Goal: Communication & Community: Share content

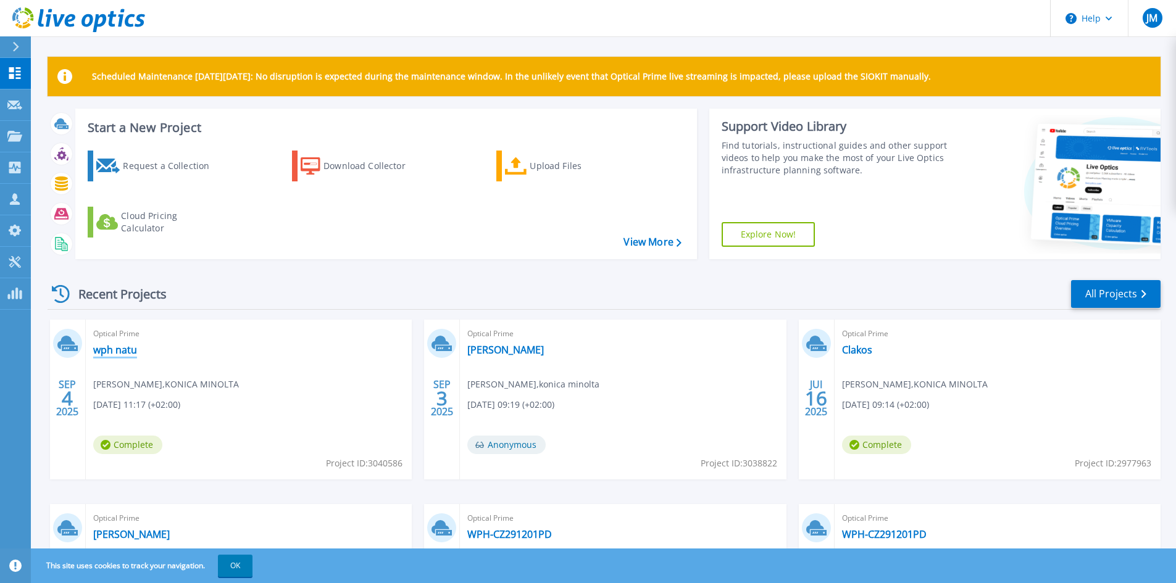
click at [120, 351] on link "wph natu" at bounding box center [115, 350] width 44 height 12
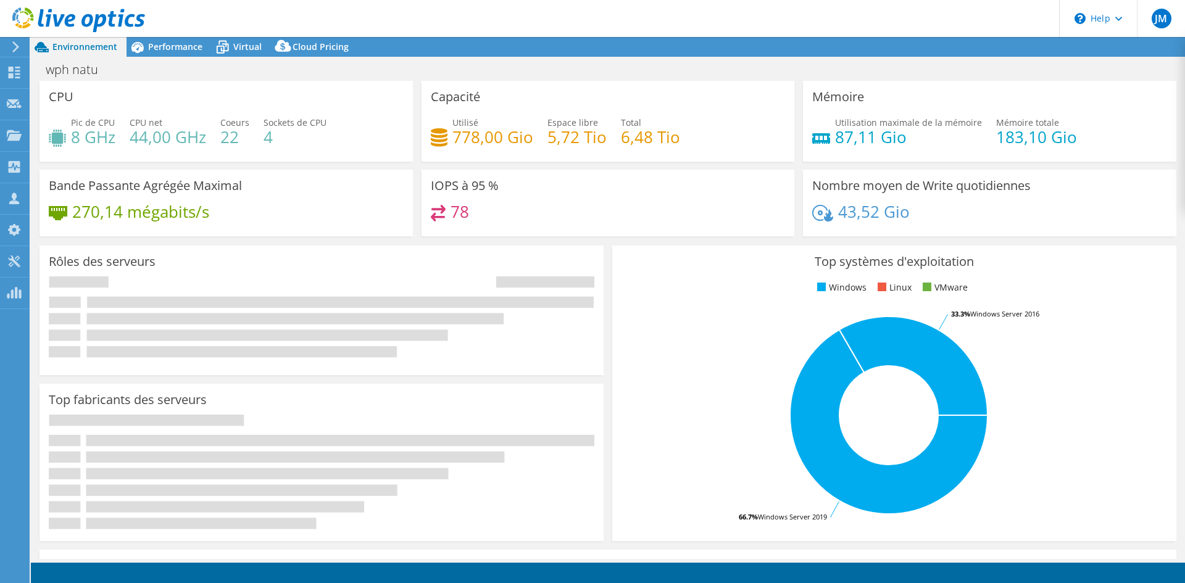
select select "USD"
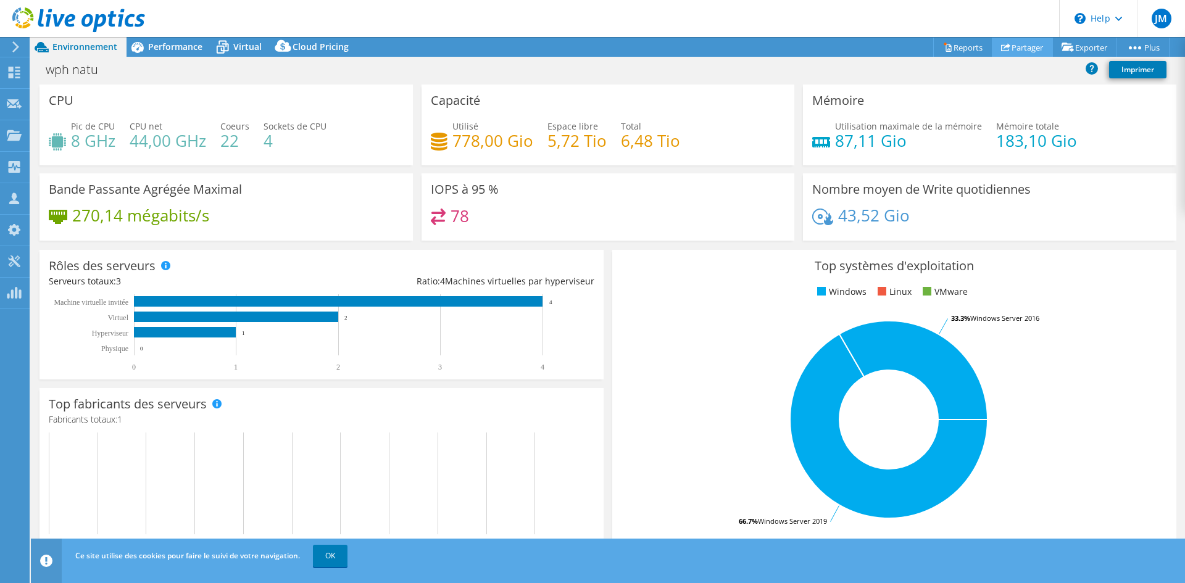
click at [1014, 48] on link "Partager" at bounding box center [1022, 47] width 61 height 19
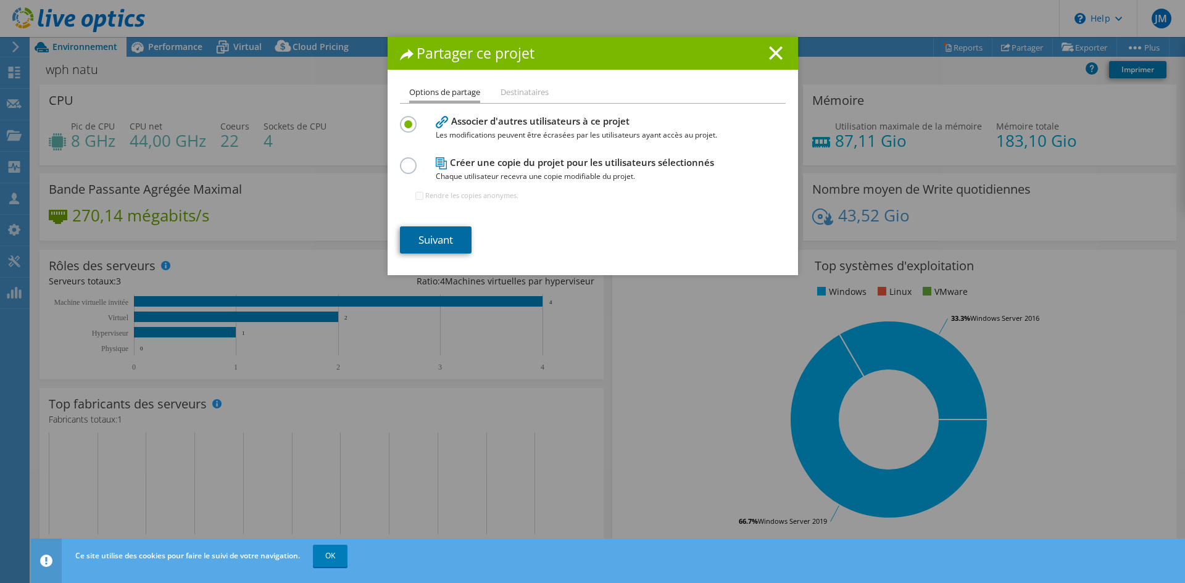
click at [439, 238] on link "Suivant" at bounding box center [436, 240] width 72 height 27
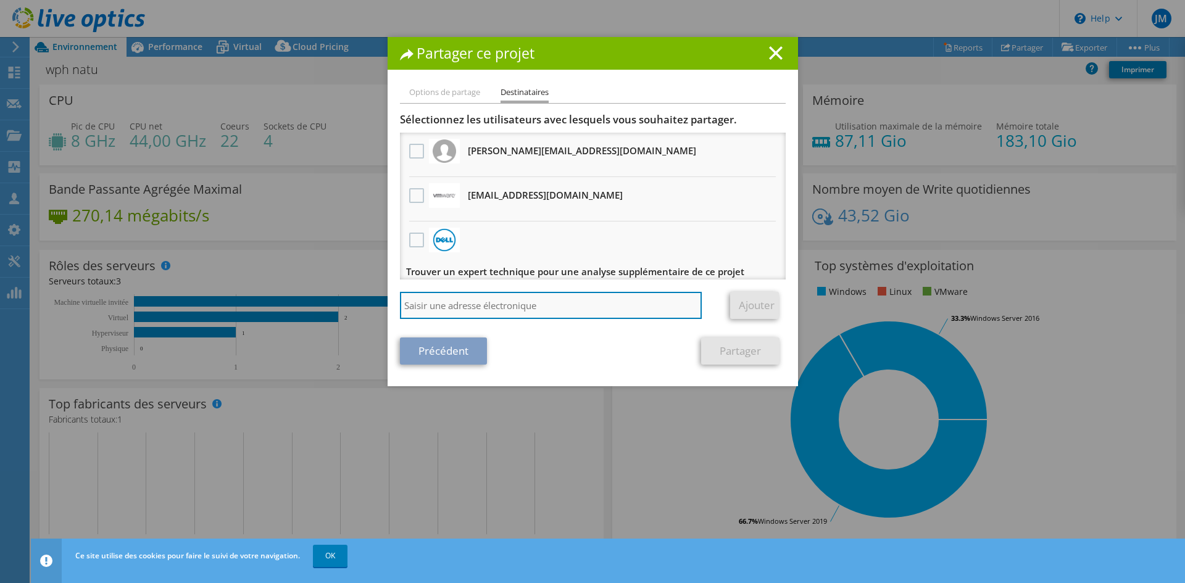
click at [514, 298] on input "search" at bounding box center [551, 305] width 302 height 27
paste input "Aurelien.Bezard@konicaminolta.fr"
type input "Aurelien.Bezard@konicaminolta.fr"
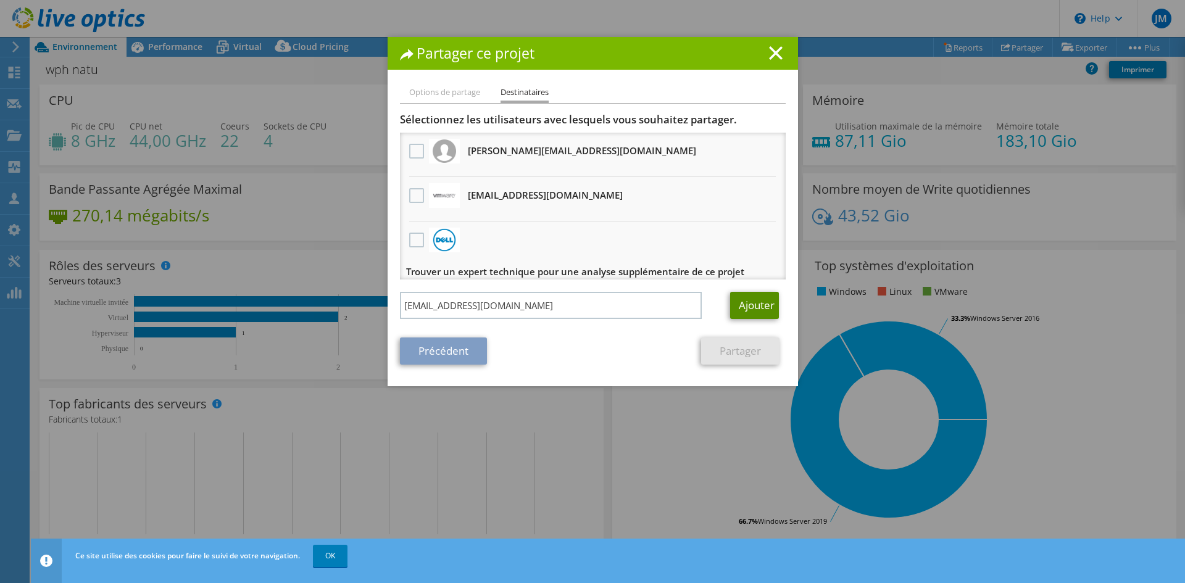
drag, startPoint x: 740, startPoint y: 308, endPoint x: 733, endPoint y: 306, distance: 7.6
click at [740, 308] on link "Ajouter" at bounding box center [754, 305] width 49 height 27
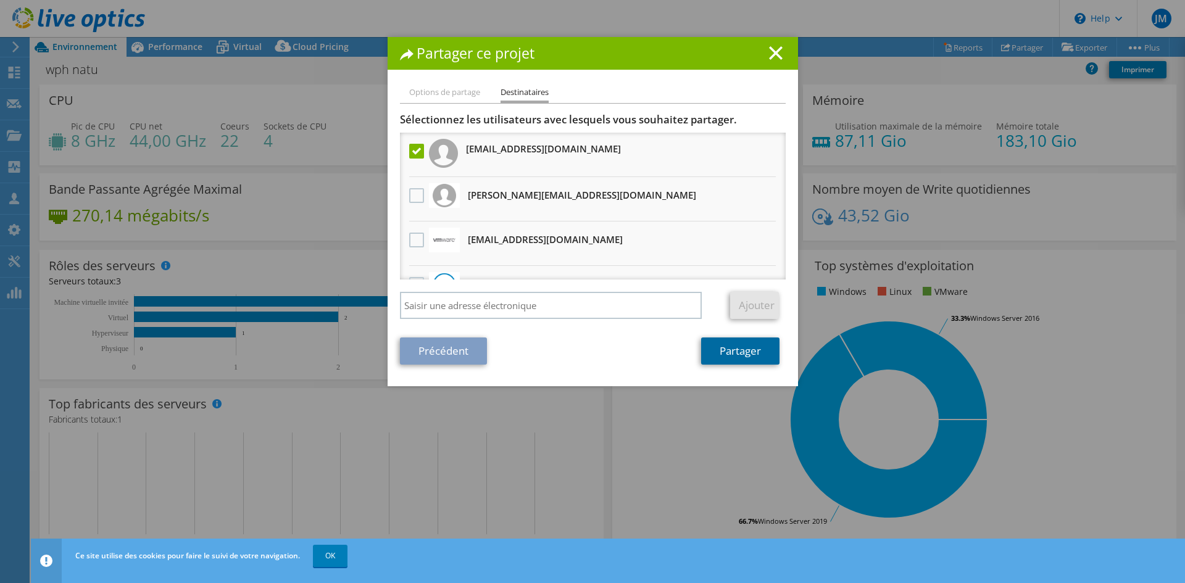
click at [751, 354] on link "Partager" at bounding box center [740, 351] width 78 height 27
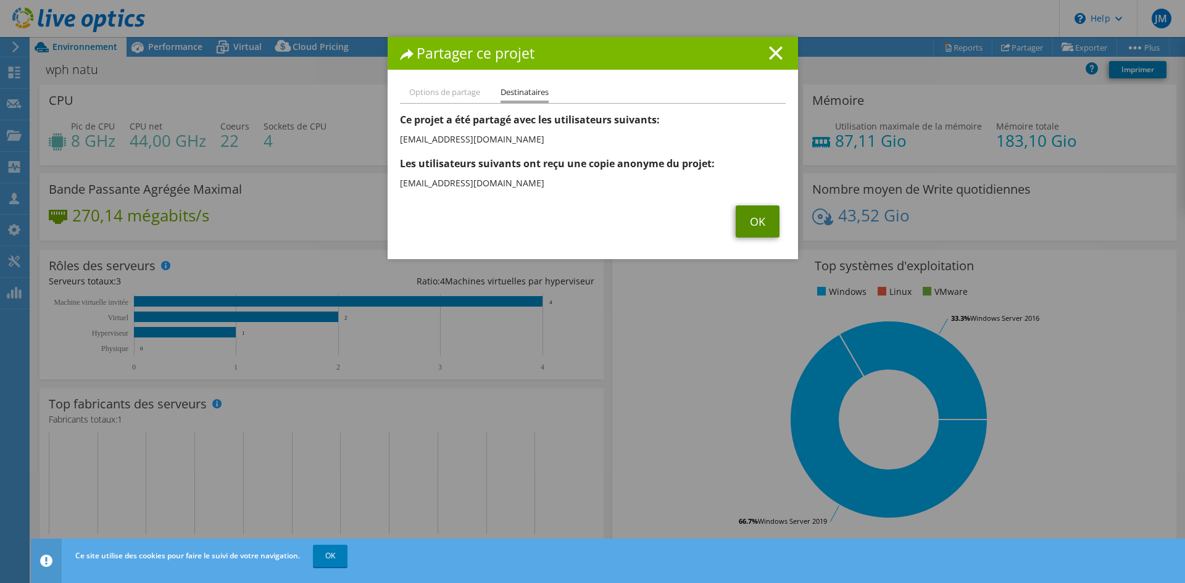
click at [753, 225] on link "OK" at bounding box center [758, 222] width 44 height 32
